Goal: Information Seeking & Learning: Compare options

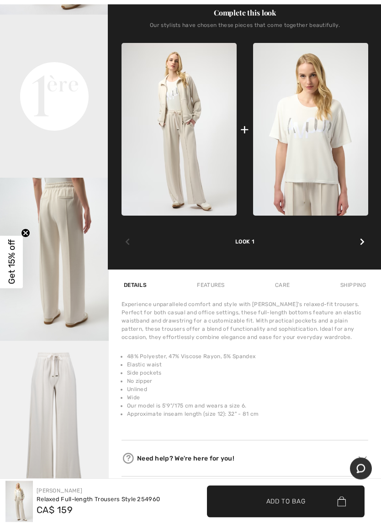
scroll to position [357, 0]
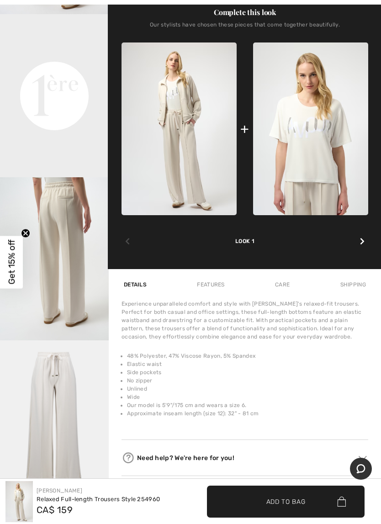
click at [55, 69] on video "Your browser does not support the video tag." at bounding box center [54, 41] width 109 height 54
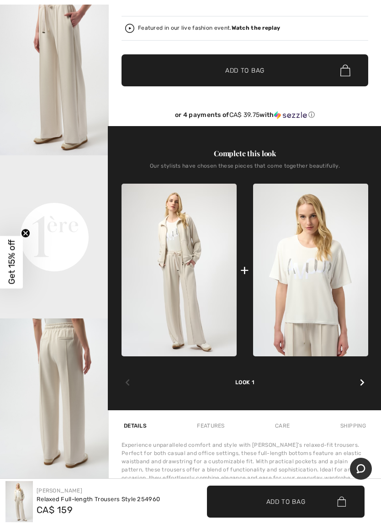
scroll to position [218, 0]
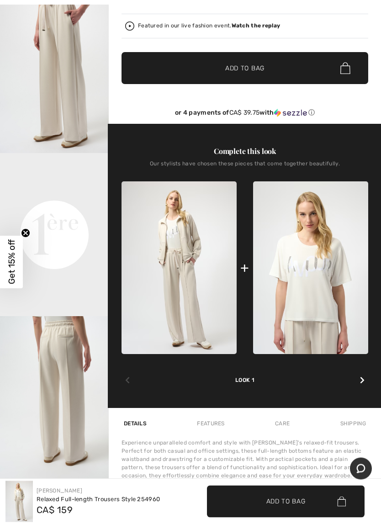
click at [62, 208] on video "Your browser does not support the video tag." at bounding box center [54, 181] width 109 height 54
click at [306, 283] on img at bounding box center [310, 267] width 115 height 173
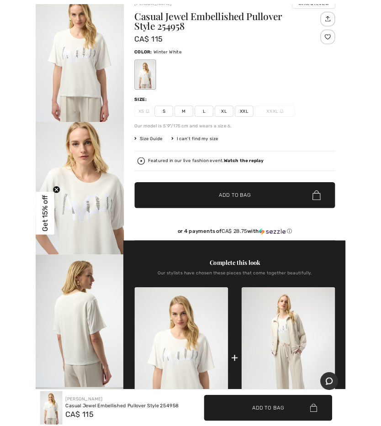
scroll to position [72, 0]
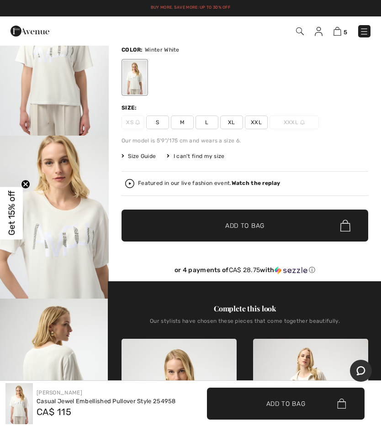
click at [62, 239] on img "2 / 4" at bounding box center [54, 217] width 109 height 163
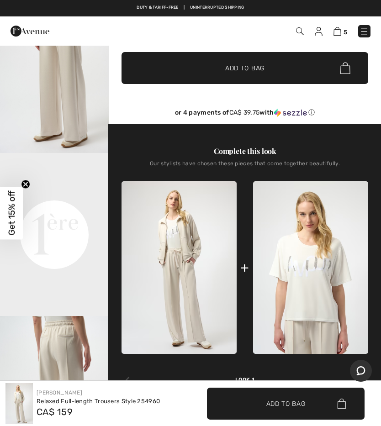
click at [45, 207] on video "Your browser does not support the video tag." at bounding box center [54, 180] width 109 height 54
click at [62, 207] on video "Your browser does not support the video tag." at bounding box center [54, 180] width 109 height 54
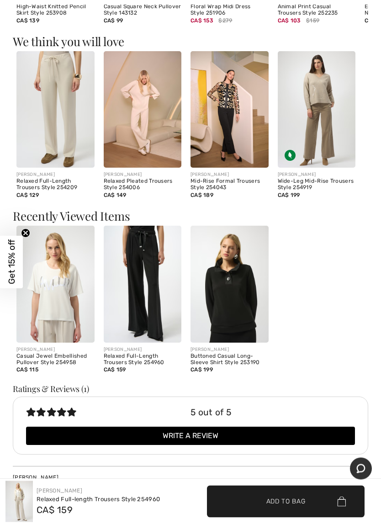
scroll to position [991, 0]
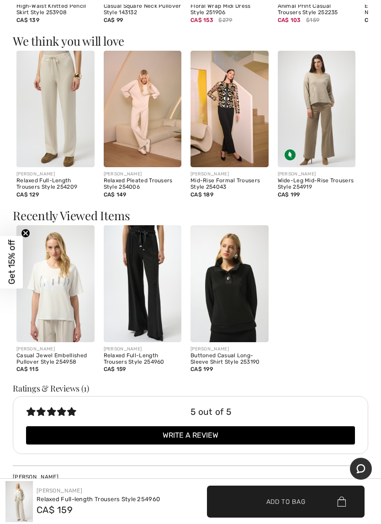
click at [143, 280] on img at bounding box center [143, 283] width 78 height 117
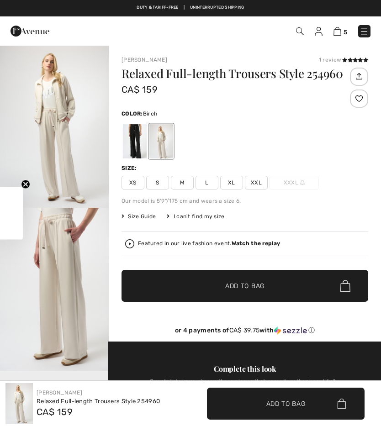
checkbox input "true"
click at [131, 141] on div at bounding box center [135, 141] width 24 height 34
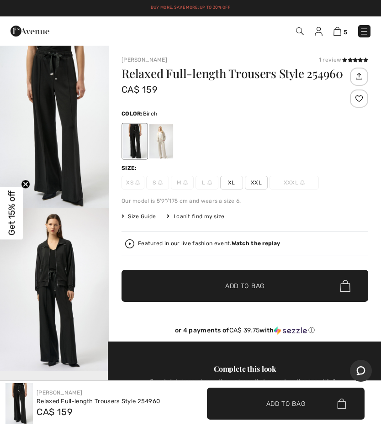
click at [160, 139] on div at bounding box center [161, 141] width 24 height 34
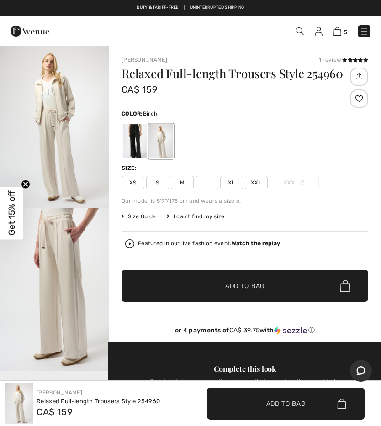
click at [136, 216] on span "Size Guide" at bounding box center [139, 216] width 34 height 8
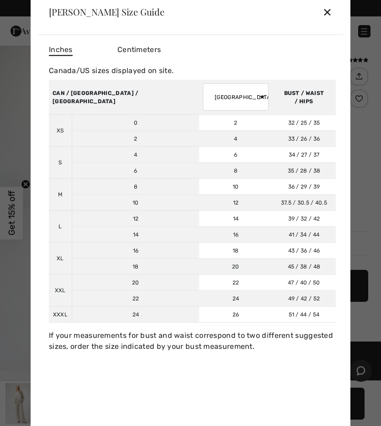
click at [326, 13] on div "✕" at bounding box center [328, 11] width 10 height 19
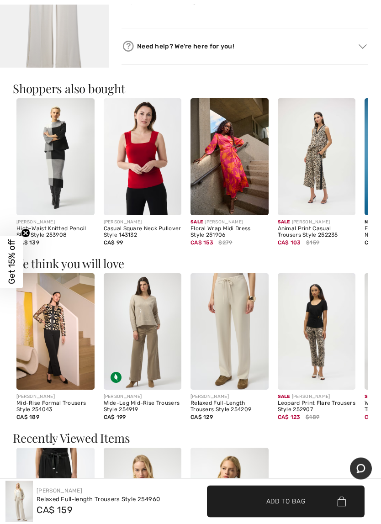
scroll to position [769, 0]
click at [149, 355] on img at bounding box center [143, 331] width 78 height 117
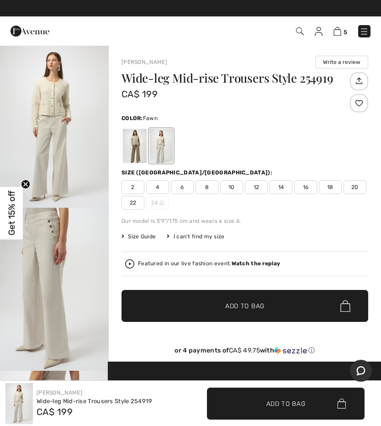
click at [132, 145] on div at bounding box center [135, 146] width 24 height 34
